Goal: Complete application form: Complete application form

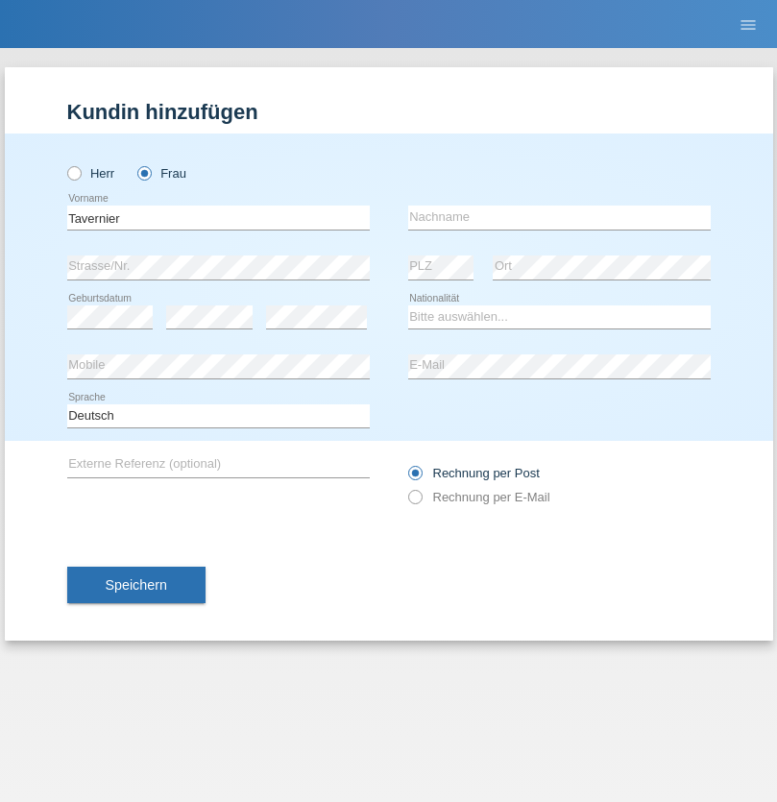
type input "Tavernier"
click at [559, 217] on input "text" at bounding box center [559, 218] width 303 height 24
type input "Rose marie"
select select "CH"
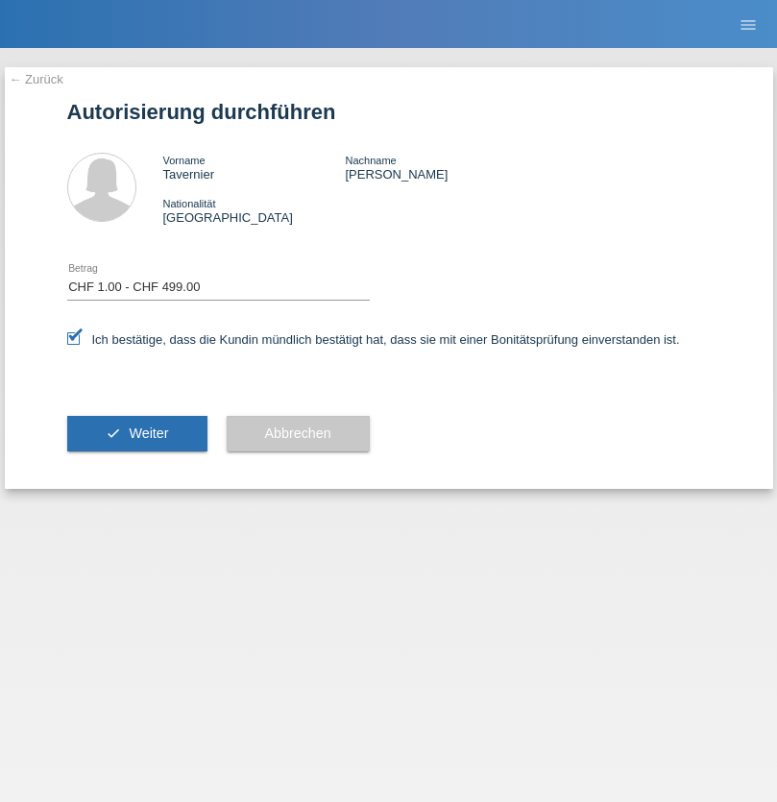
select select "1"
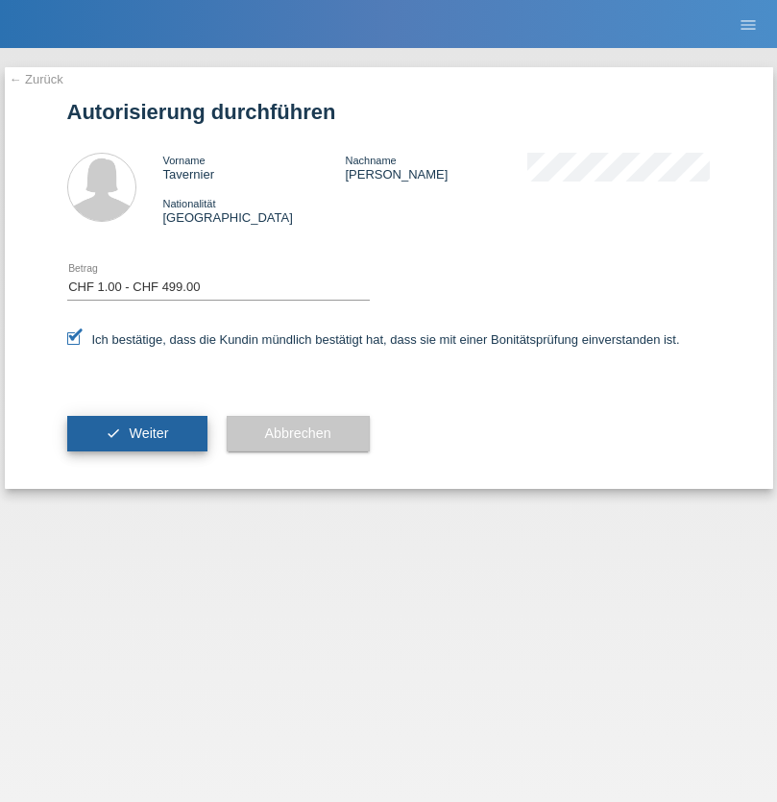
click at [136, 433] on span "Weiter" at bounding box center [148, 432] width 39 height 15
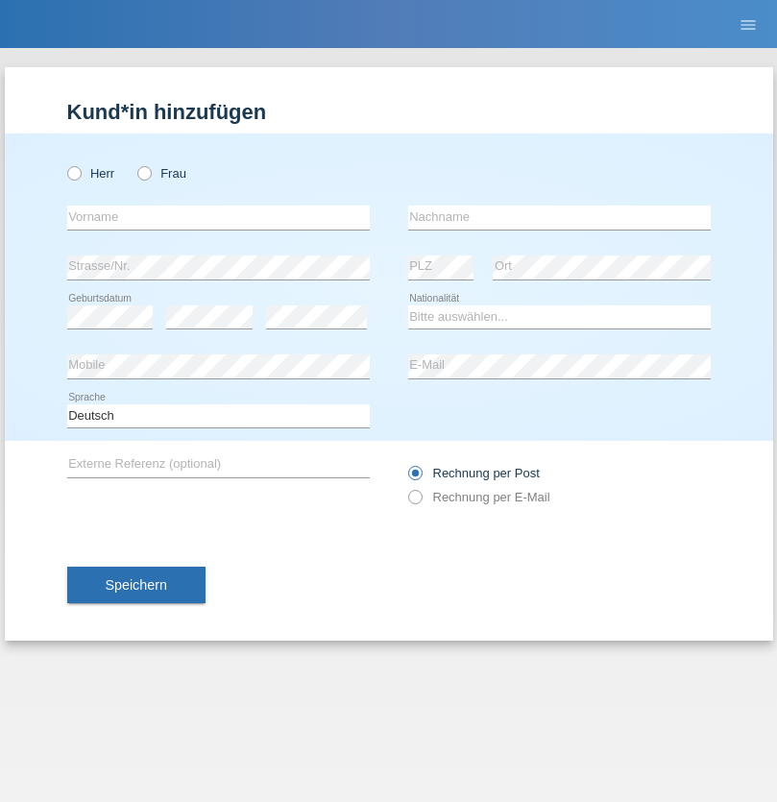
radio input "true"
click at [218, 217] on input "text" at bounding box center [218, 218] width 303 height 24
type input "[PERSON_NAME]"
click at [559, 217] on input "text" at bounding box center [559, 218] width 303 height 24
type input "Mirabelli"
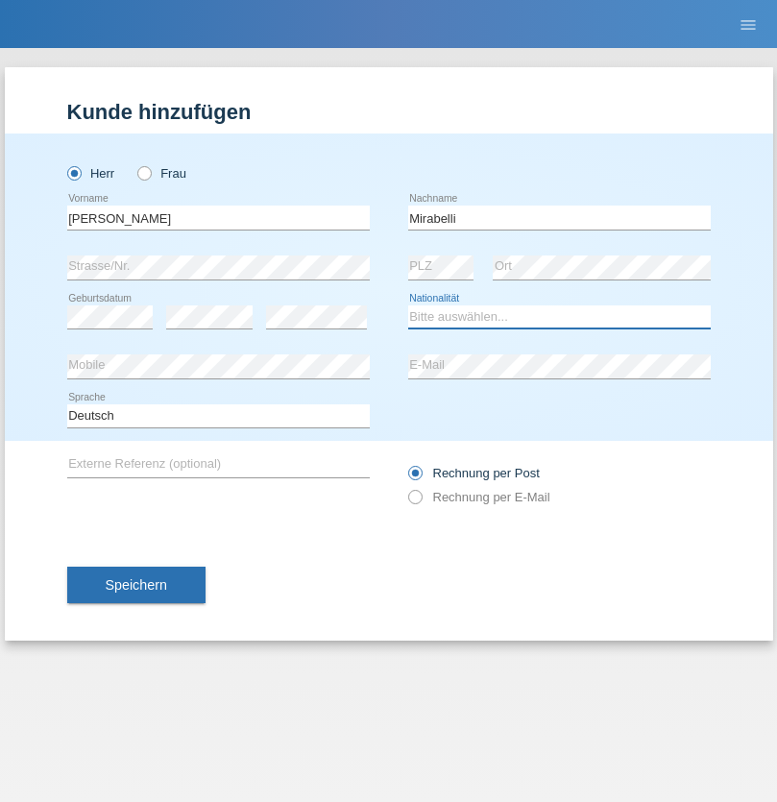
select select "CH"
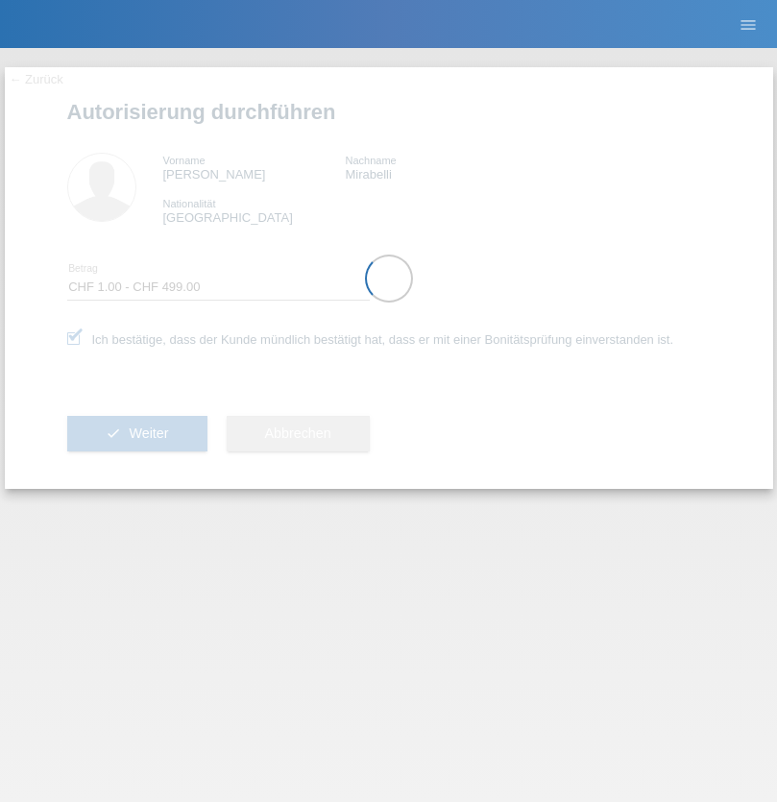
select select "1"
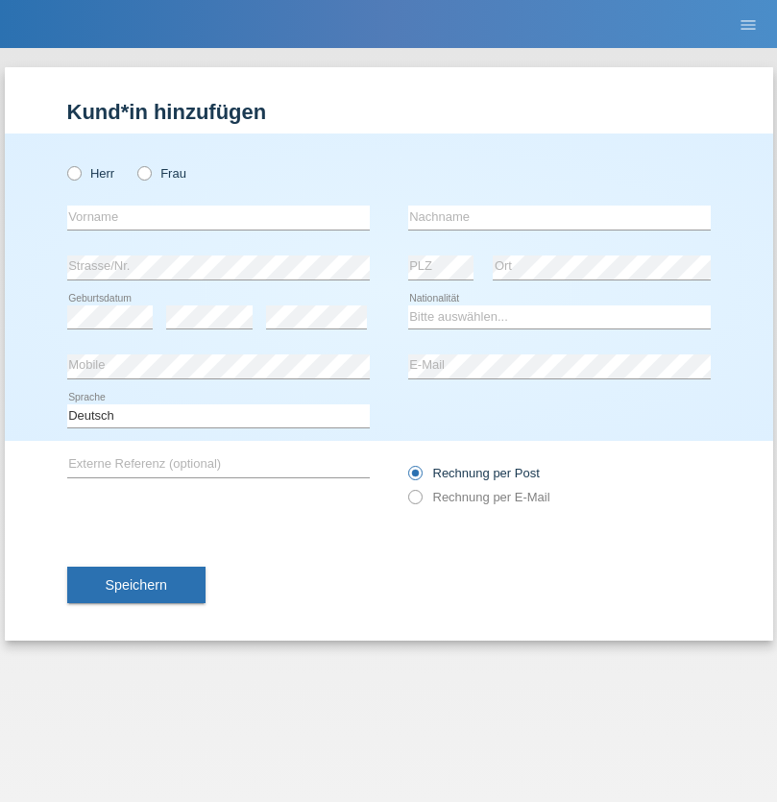
radio input "true"
click at [218, 217] on input "text" at bounding box center [218, 218] width 303 height 24
type input "Blerim"
click at [559, 217] on input "text" at bounding box center [559, 218] width 303 height 24
type input "Jajiji"
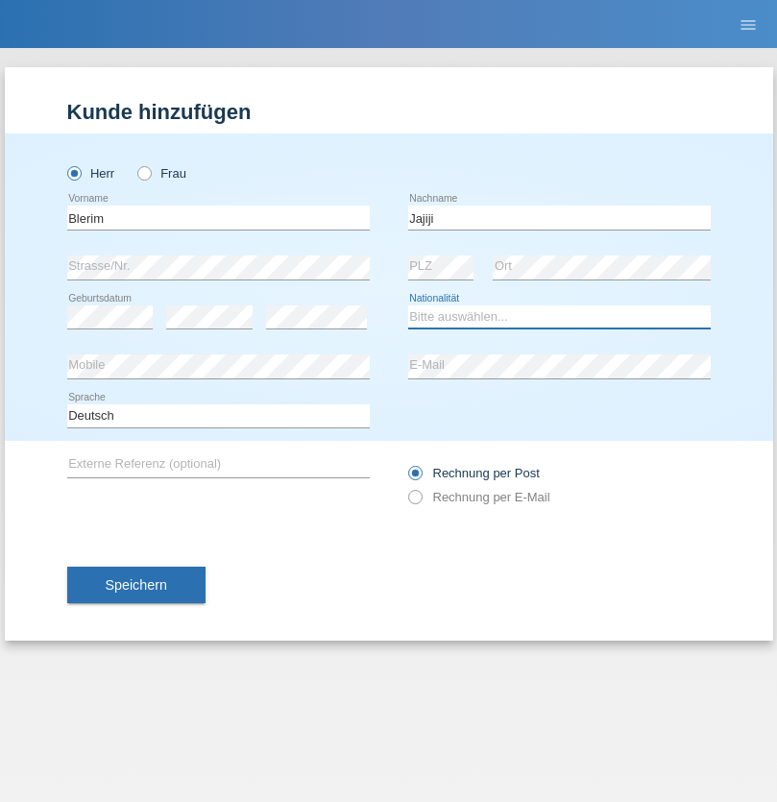
select select "RS"
select select "C"
select select "13"
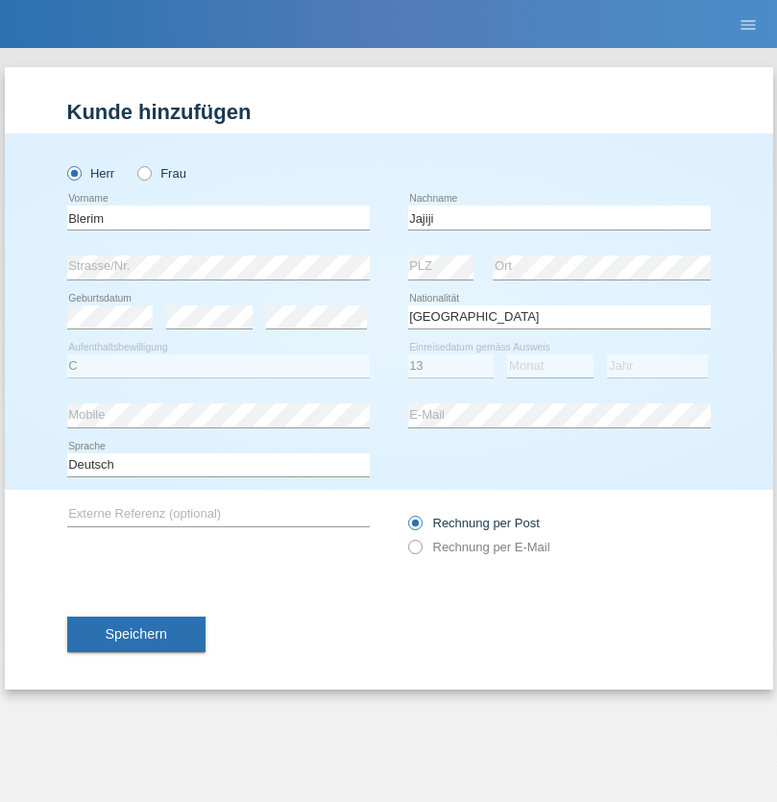
select select "08"
select select "2021"
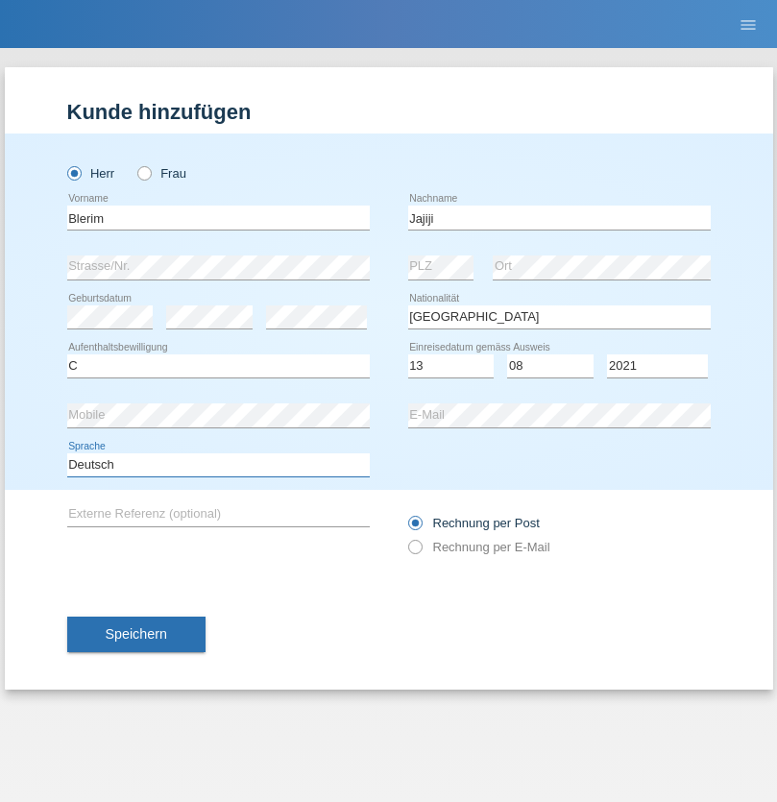
select select "en"
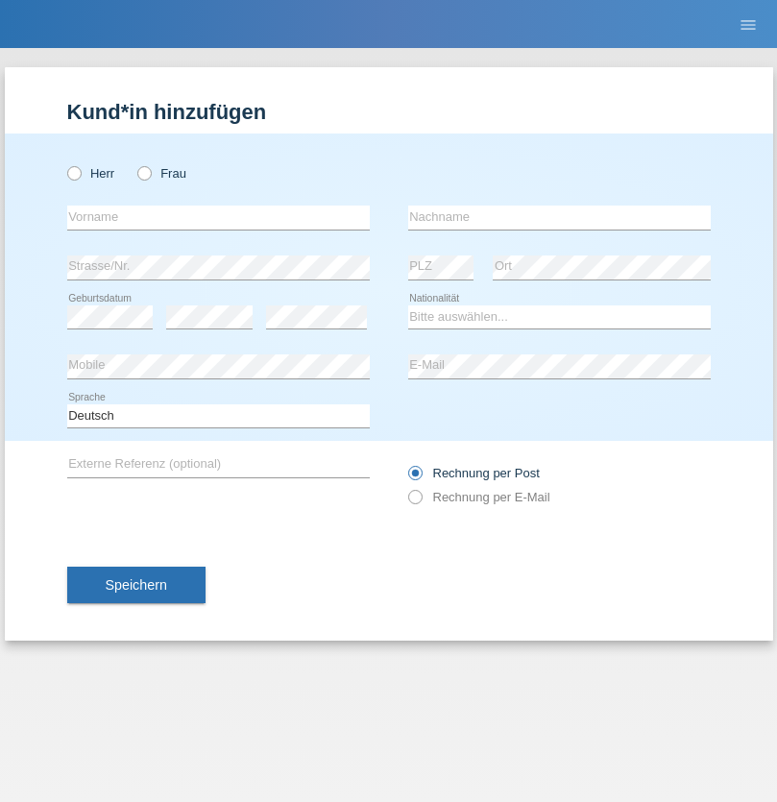
radio input "true"
click at [218, 217] on input "text" at bounding box center [218, 218] width 303 height 24
type input "Marco"
click at [559, 217] on input "text" at bounding box center [559, 218] width 303 height 24
type input "Weinlein"
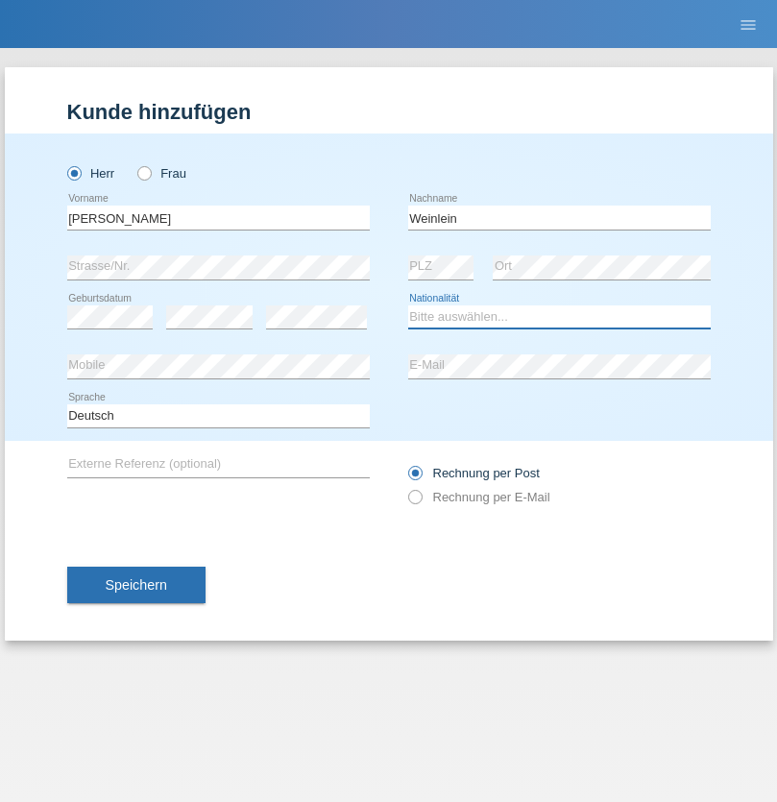
select select "CH"
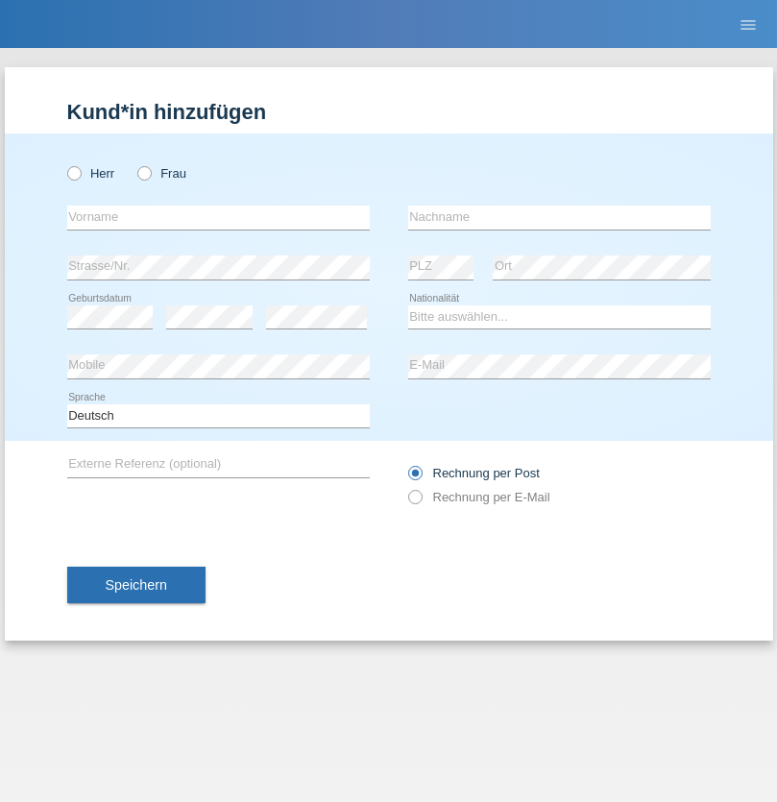
radio input "true"
click at [218, 217] on input "text" at bounding box center [218, 218] width 303 height 24
type input "firat"
click at [559, 217] on input "text" at bounding box center [559, 218] width 303 height 24
type input "kara"
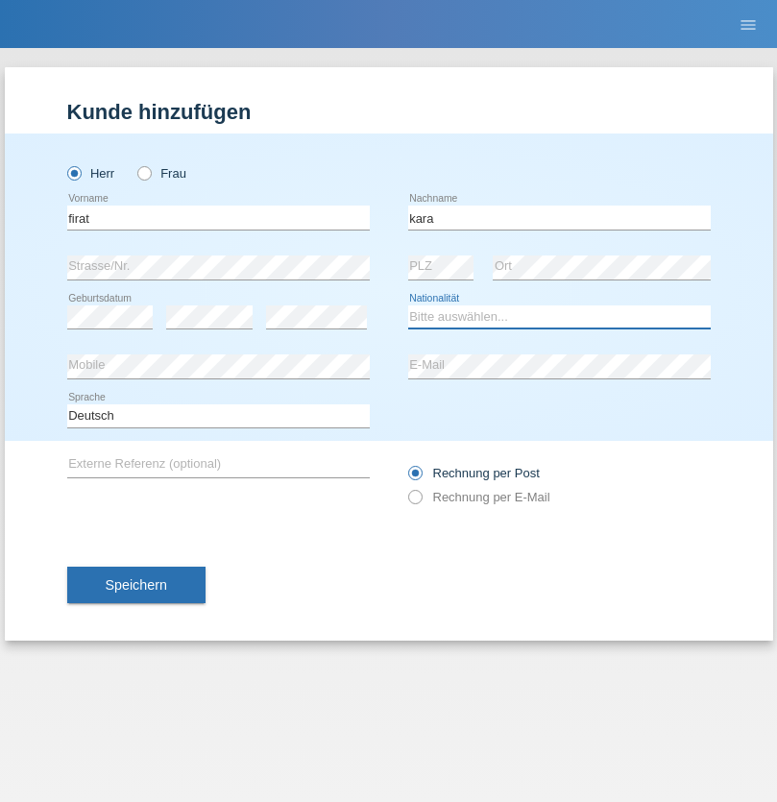
select select "CH"
